Goal: Information Seeking & Learning: Learn about a topic

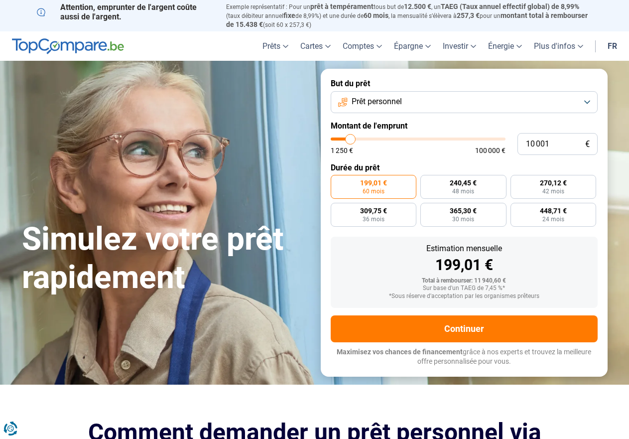
type input "11 000"
type input "11000"
type input "12 750"
type input "12750"
type input "16 250"
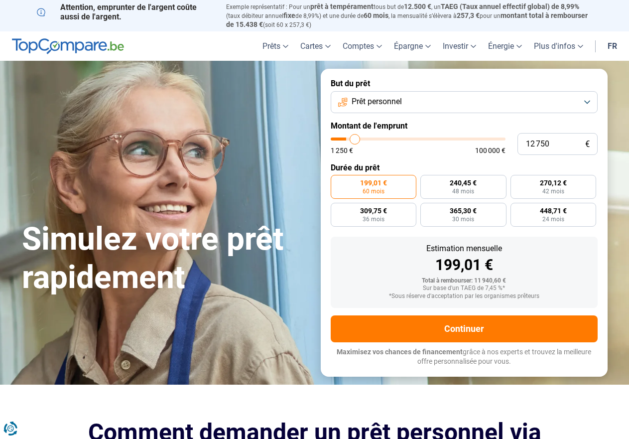
type input "16250"
type input "19 000"
type input "19000"
type input "20 750"
type input "20750"
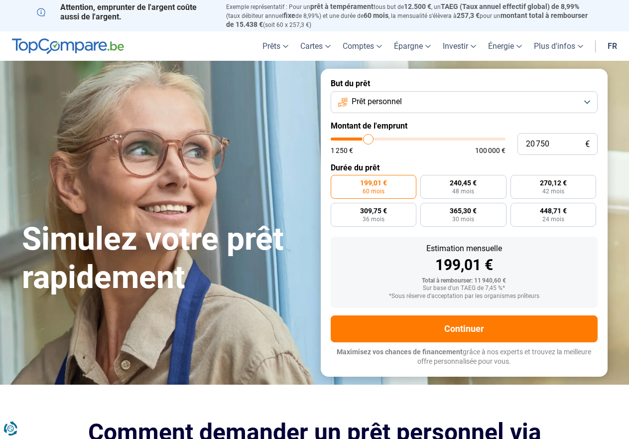
type input "23 000"
type input "23000"
type input "24 500"
type input "24500"
type input "26 000"
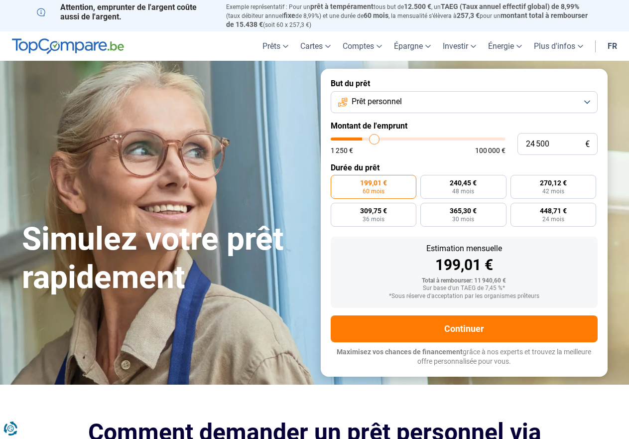
type input "26000"
type input "27 750"
type input "27750"
type input "29 250"
type input "29250"
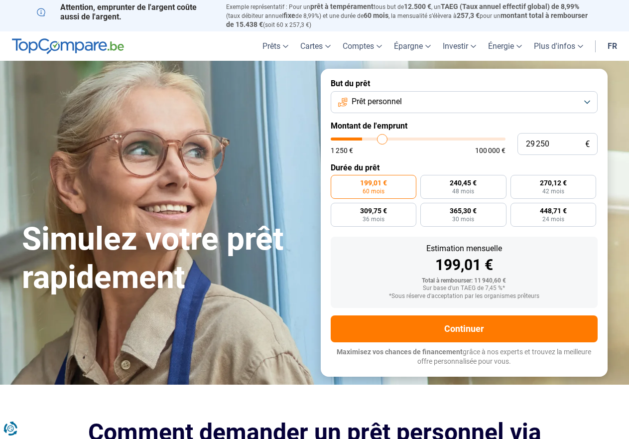
type input "31 250"
type input "31250"
type input "33 500"
type input "33500"
type input "36 750"
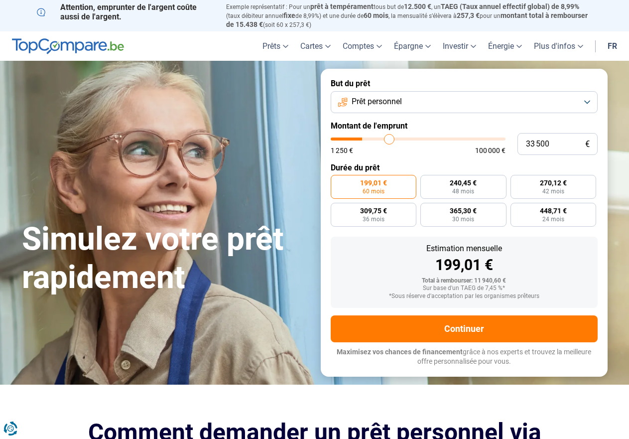
type input "36750"
type input "39 750"
type input "39750"
type input "47 000"
type input "47000"
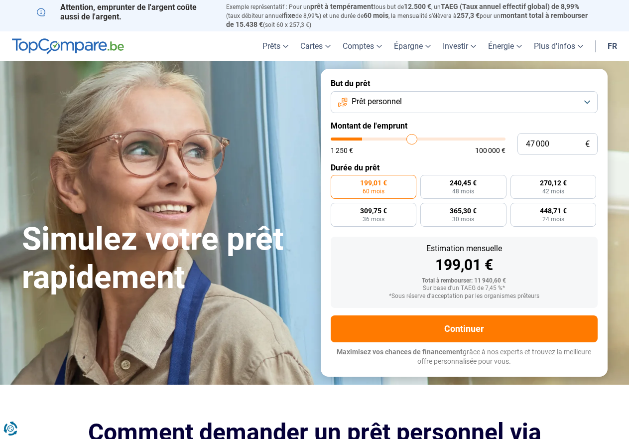
type input "51 750"
type input "51750"
type input "57 000"
type input "57000"
type input "60 500"
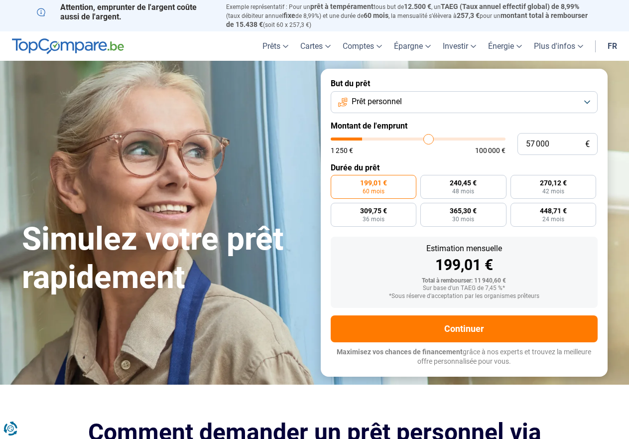
type input "60500"
type input "64 250"
type input "64250"
type input "67 500"
type input "67500"
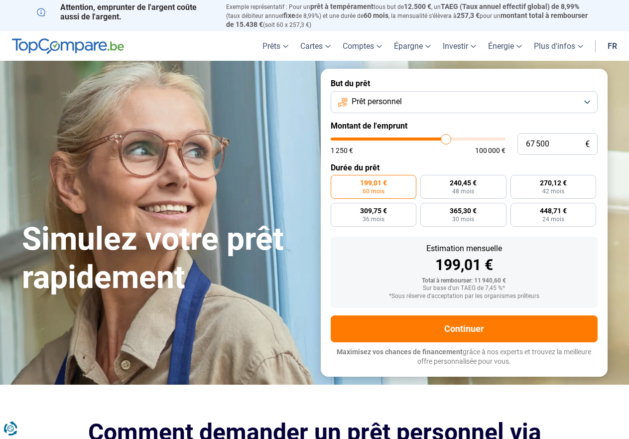
type input "69 750"
type input "69750"
type input "73 250"
type input "73250"
type input "75 500"
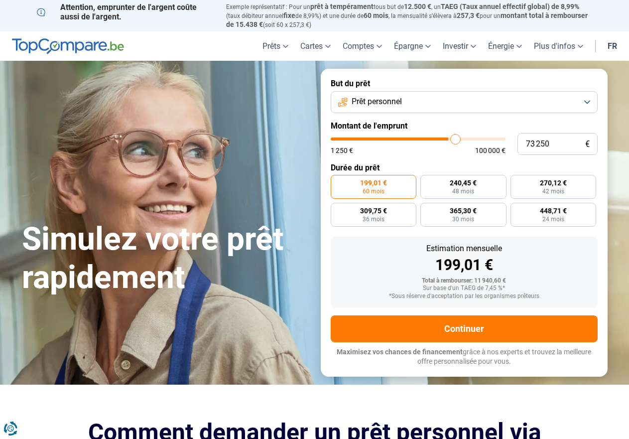
type input "75500"
type input "76 750"
type input "76750"
type input "77 250"
type input "77250"
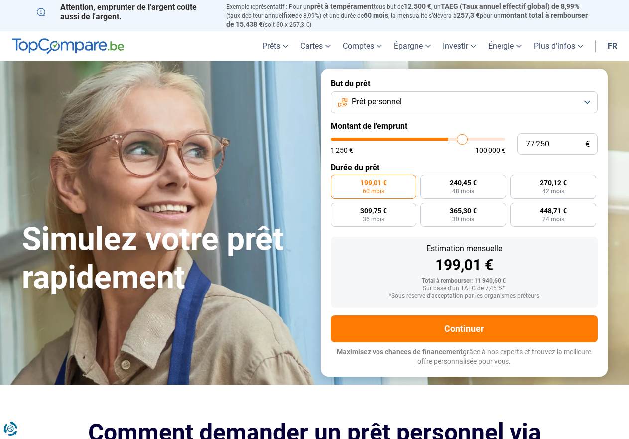
type input "79 250"
type input "79250"
type input "80 750"
type input "80750"
type input "82 250"
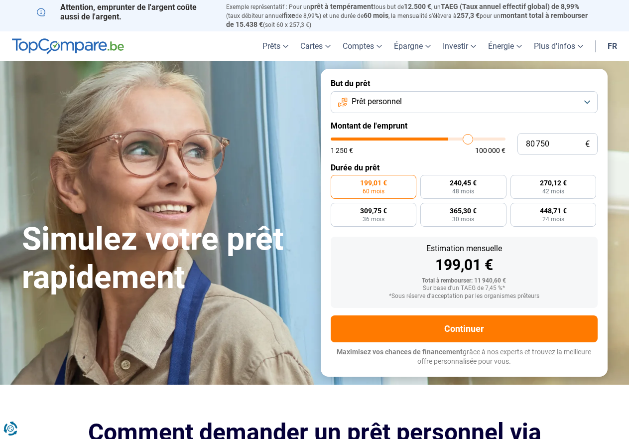
type input "82250"
type input "83 250"
type input "83250"
type input "83 750"
type input "83750"
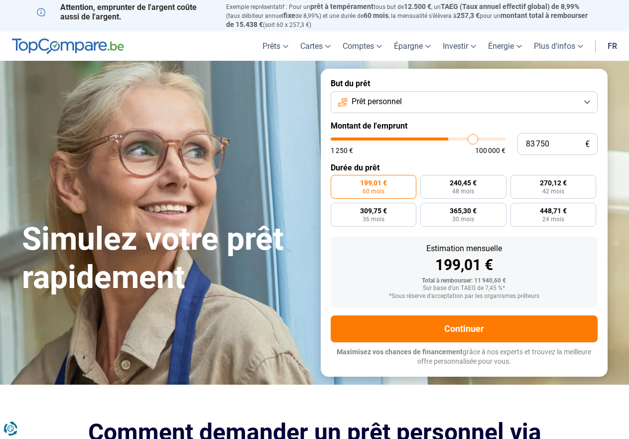
type input "84 250"
type input "84250"
type input "85 500"
type input "85500"
type input "86 750"
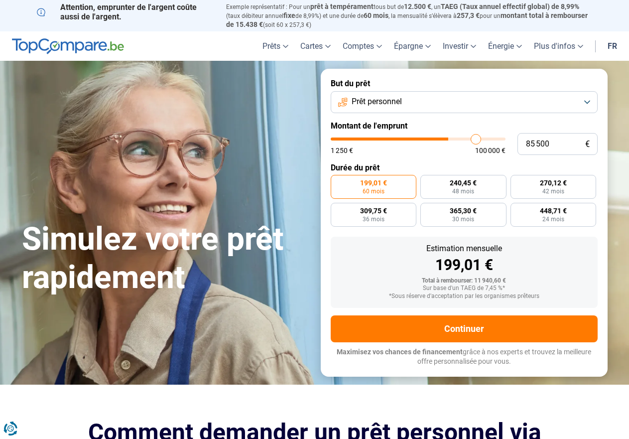
type input "86750"
type input "88 000"
type input "88000"
type input "89 000"
type input "89000"
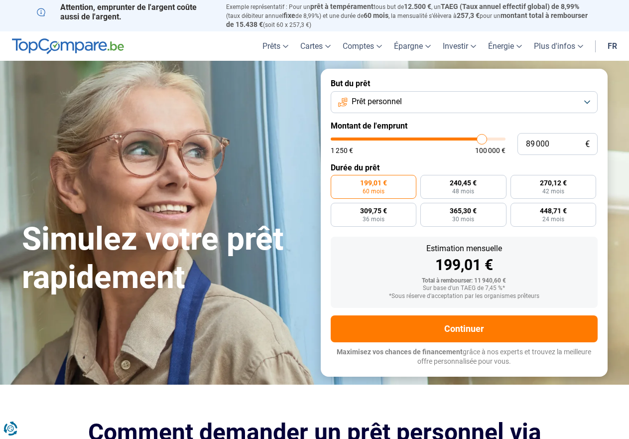
type input "89 750"
type input "89750"
type input "91 250"
type input "91250"
type input "92 500"
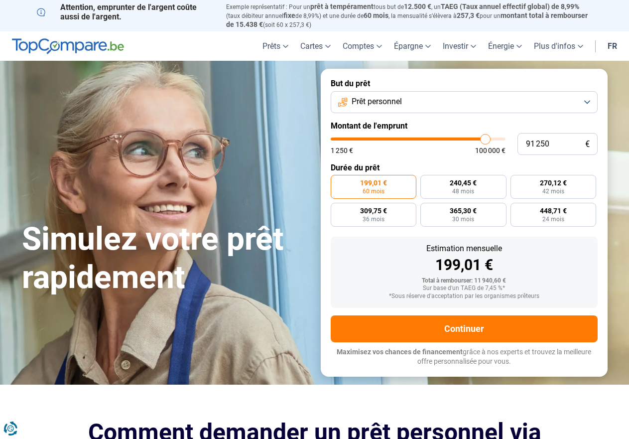
type input "92500"
type input "94 000"
type input "94000"
type input "96 250"
type input "96250"
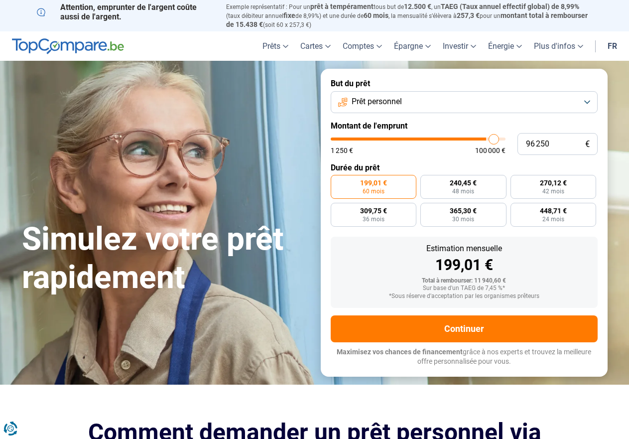
type input "97 500"
type input "97500"
type input "99 250"
type input "99250"
type input "100 000"
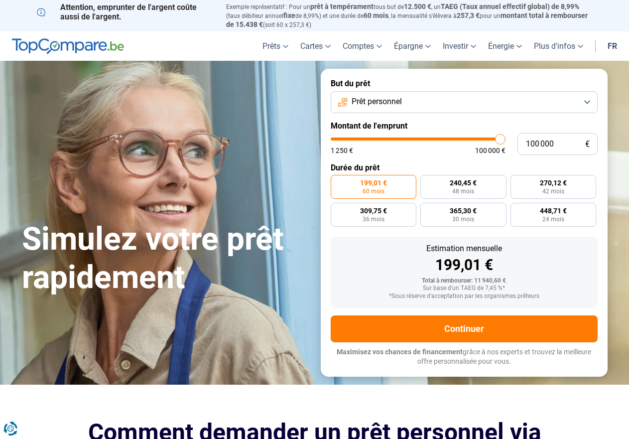
drag, startPoint x: 352, startPoint y: 139, endPoint x: 518, endPoint y: 132, distance: 166.1
type input "100000"
click at [506, 138] on input "range" at bounding box center [418, 139] width 175 height 3
radio input "false"
